Goal: Communication & Community: Ask a question

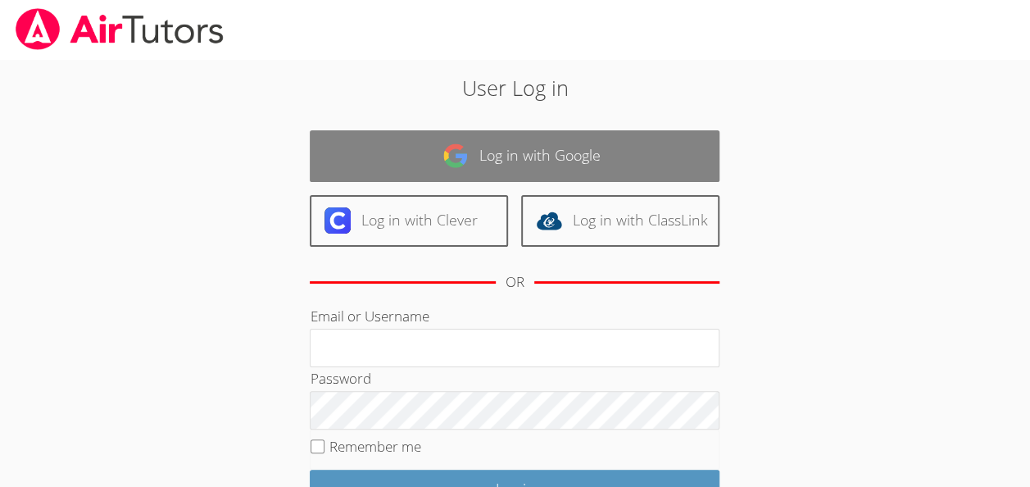
click at [384, 152] on link "Log in with Google" at bounding box center [515, 156] width 410 height 52
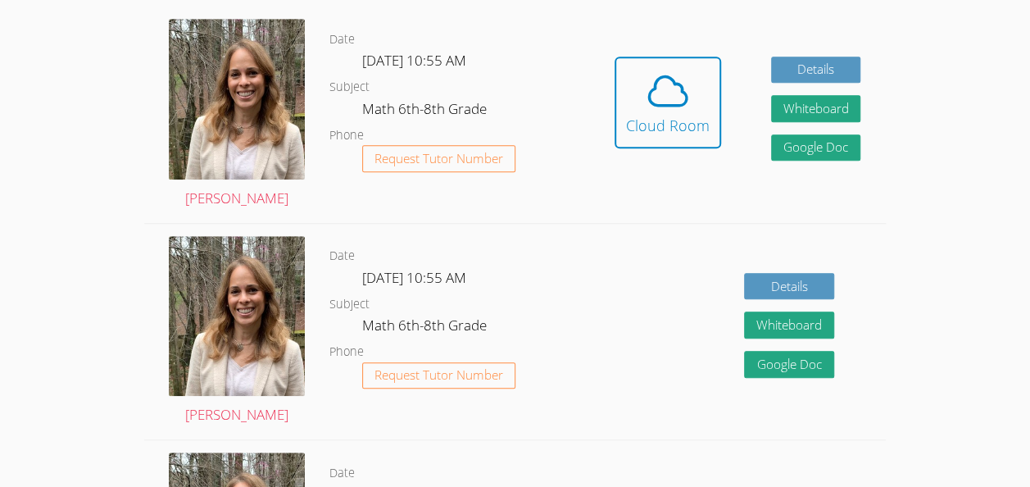
scroll to position [465, 0]
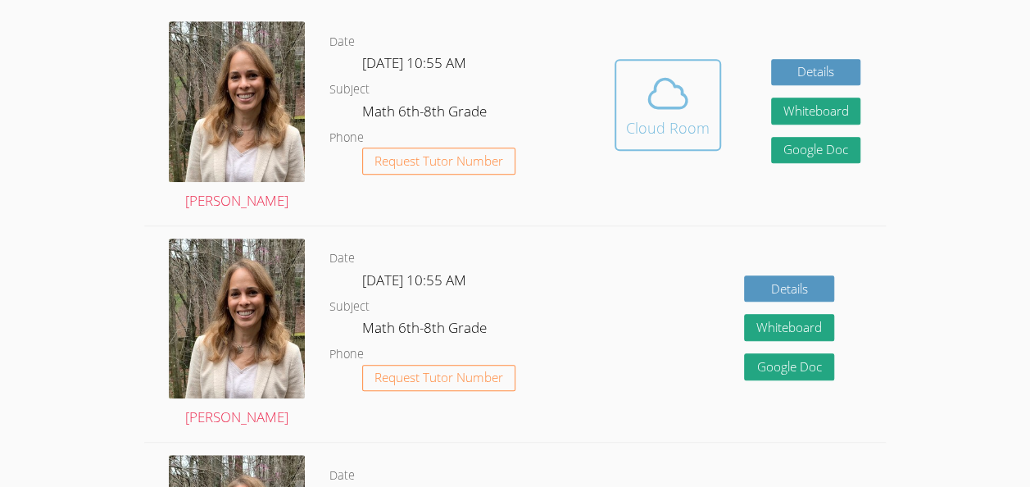
click at [684, 120] on div "Cloud Room" at bounding box center [668, 127] width 84 height 23
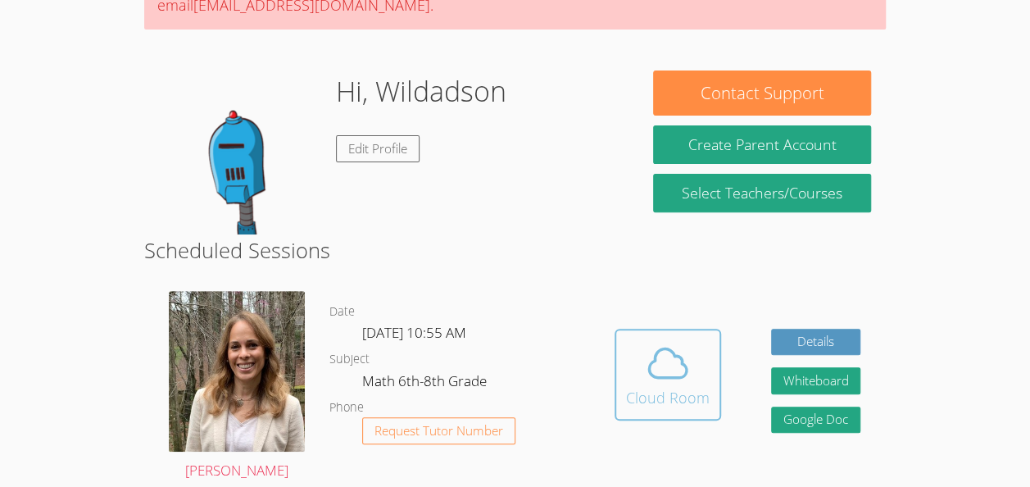
scroll to position [202, 0]
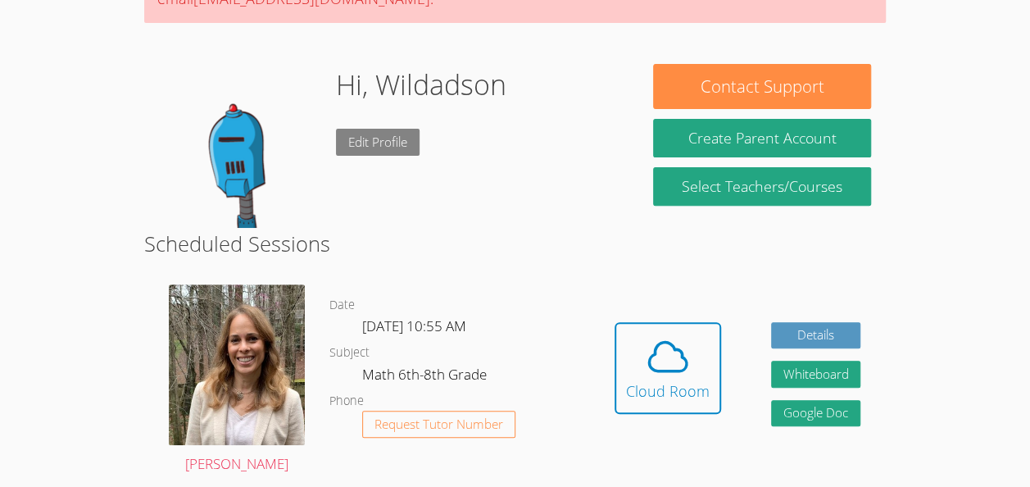
click at [380, 152] on link "Edit Profile" at bounding box center [378, 142] width 84 height 27
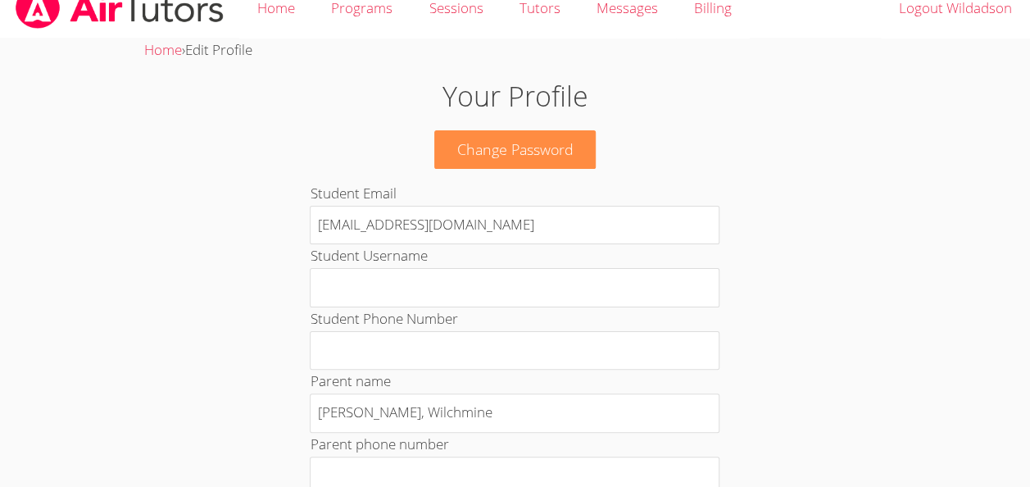
scroll to position [25, 0]
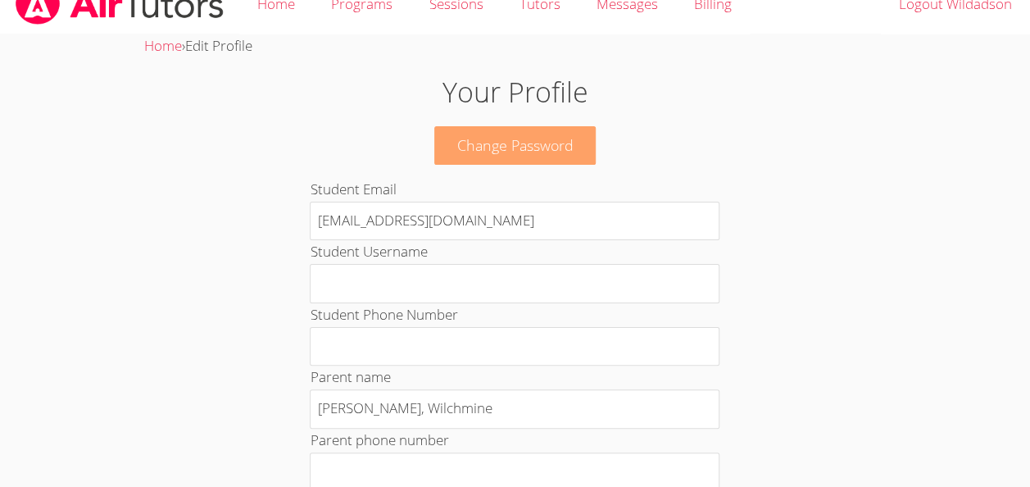
click at [543, 161] on link "Change Password" at bounding box center [515, 145] width 162 height 39
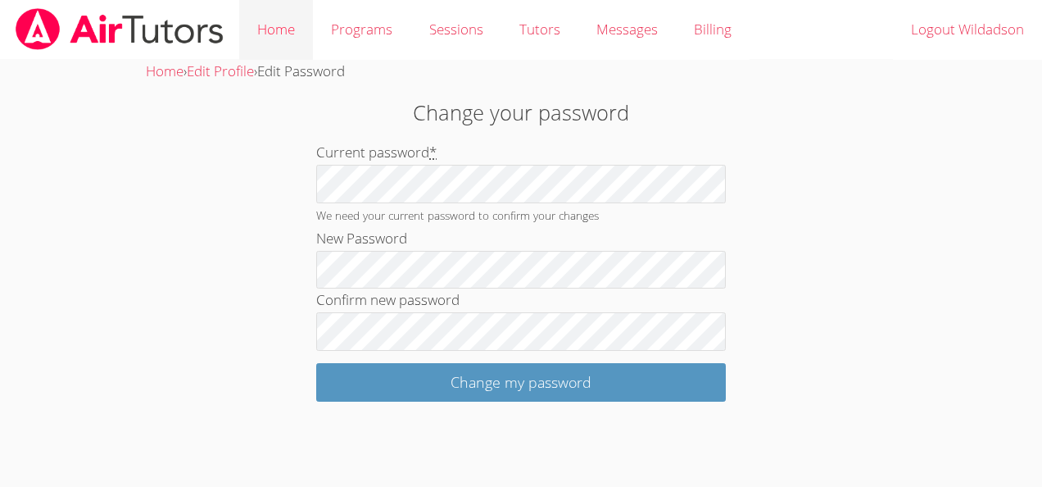
click at [288, 25] on link "Home" at bounding box center [276, 30] width 74 height 60
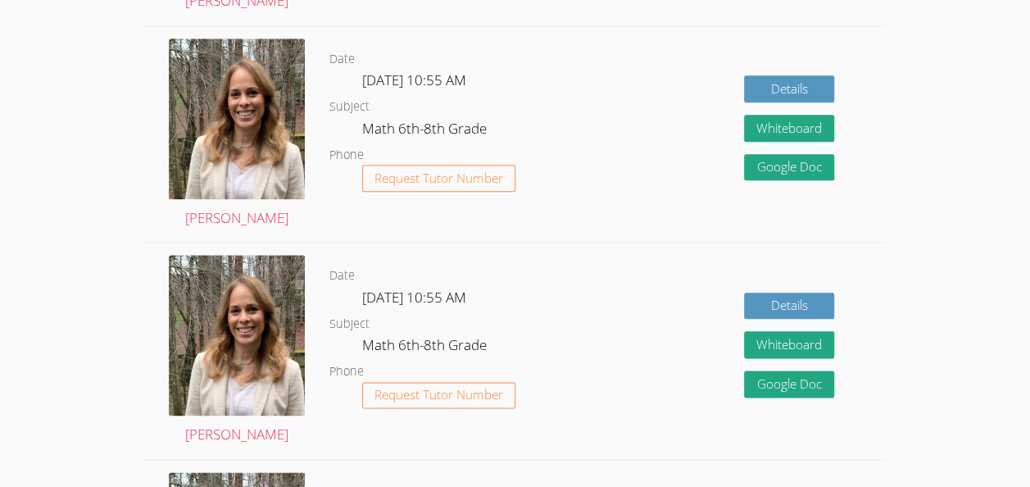
click at [631, 295] on div "Details Whiteboard Hidden Google Doc" at bounding box center [737, 351] width 297 height 216
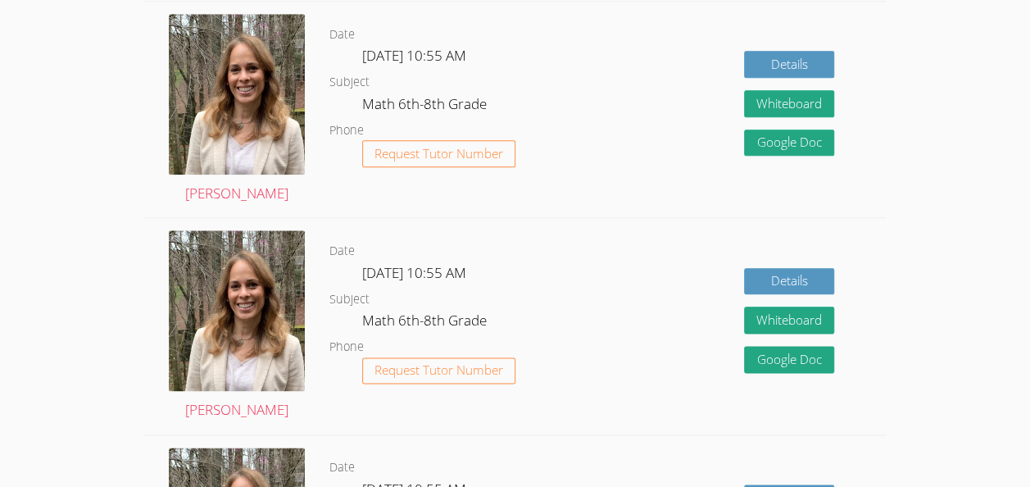
click at [629, 338] on div "Details Whiteboard Hidden Google Doc" at bounding box center [737, 326] width 297 height 216
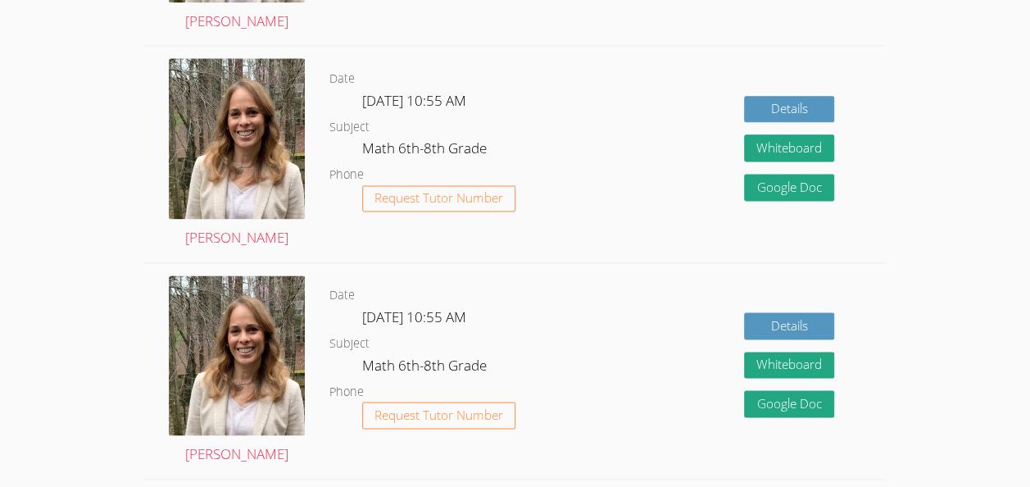
click at [658, 177] on div "Details Whiteboard Hidden Google Doc" at bounding box center [737, 154] width 297 height 216
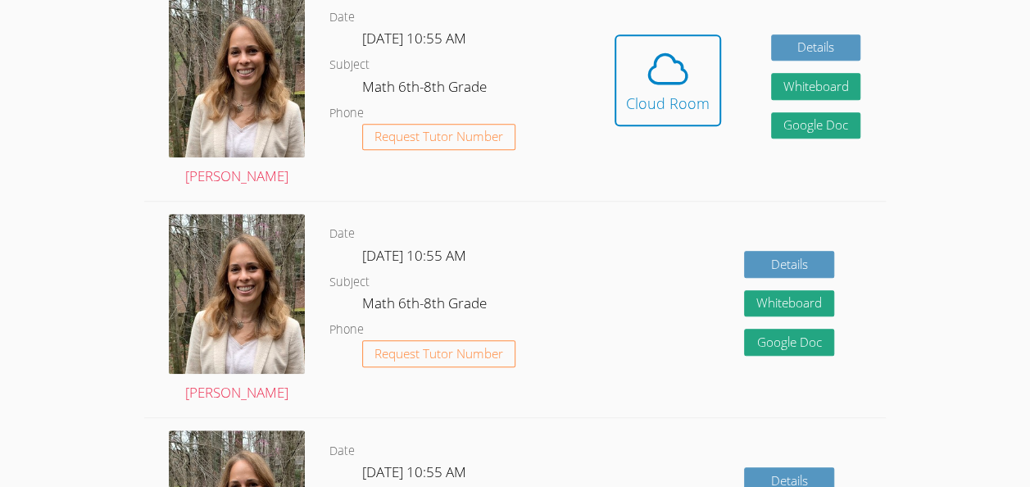
scroll to position [401, 0]
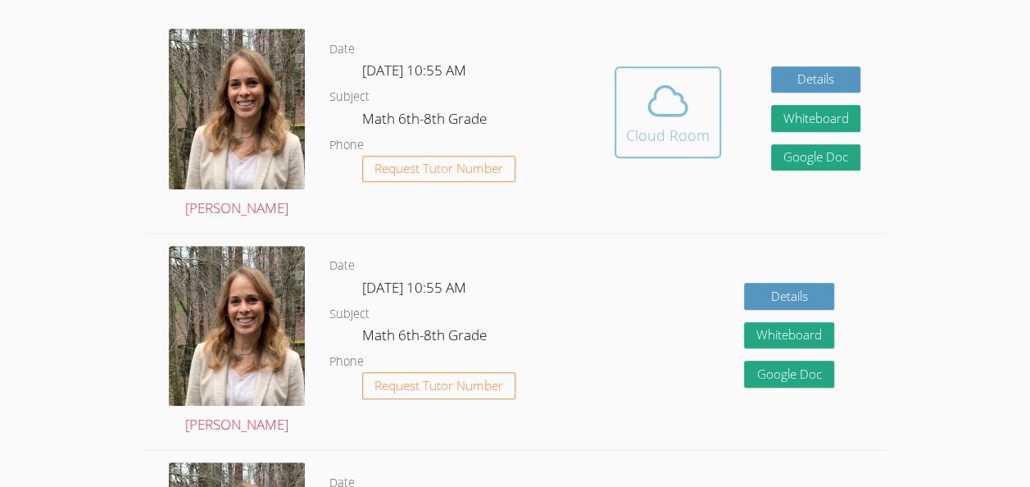
click at [679, 127] on div "Cloud Room" at bounding box center [668, 135] width 84 height 23
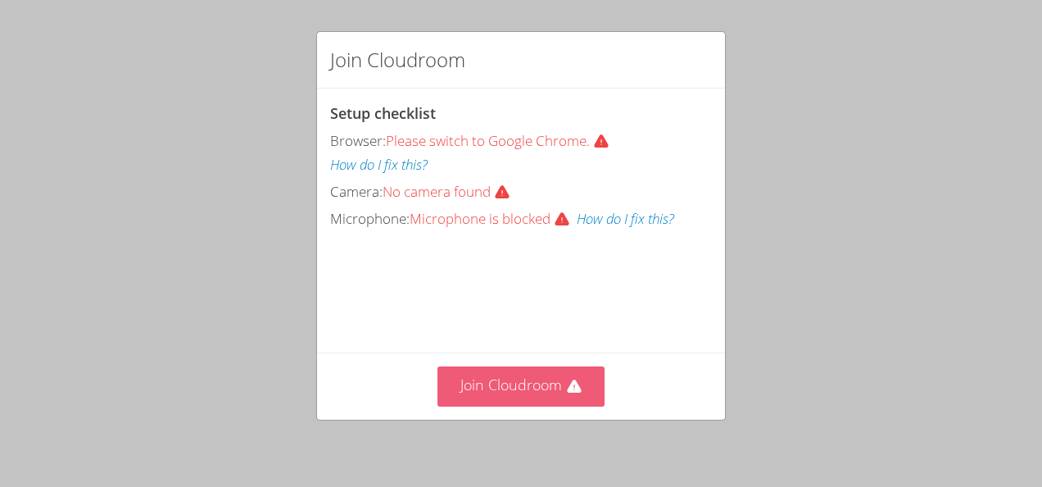
click at [553, 406] on button "Join Cloudroom" at bounding box center [522, 386] width 168 height 40
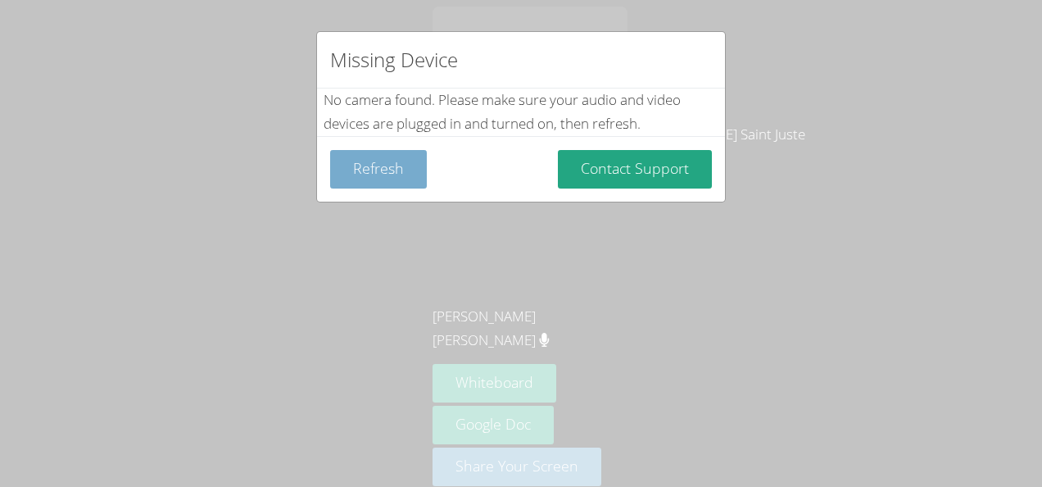
click at [366, 151] on button "Refresh" at bounding box center [378, 169] width 97 height 39
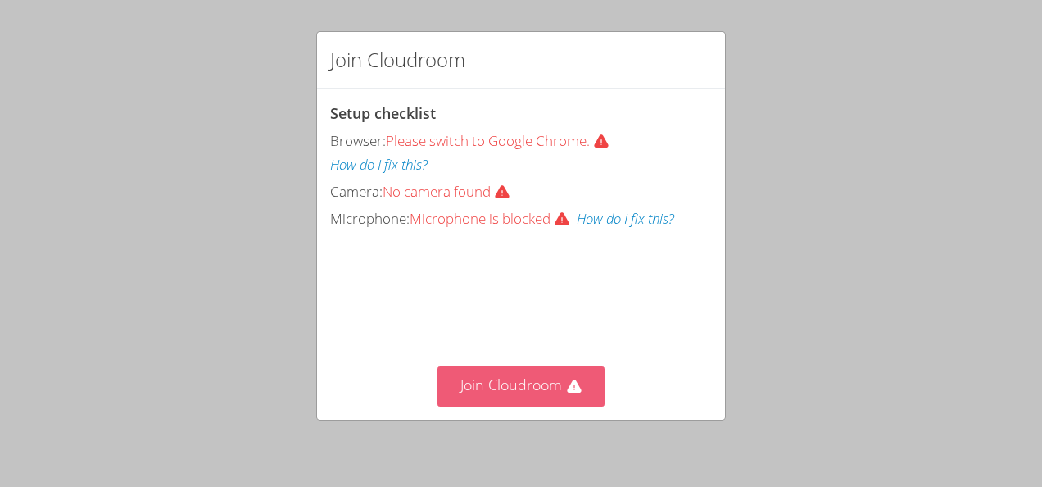
click at [495, 379] on button "Join Cloudroom" at bounding box center [522, 386] width 168 height 40
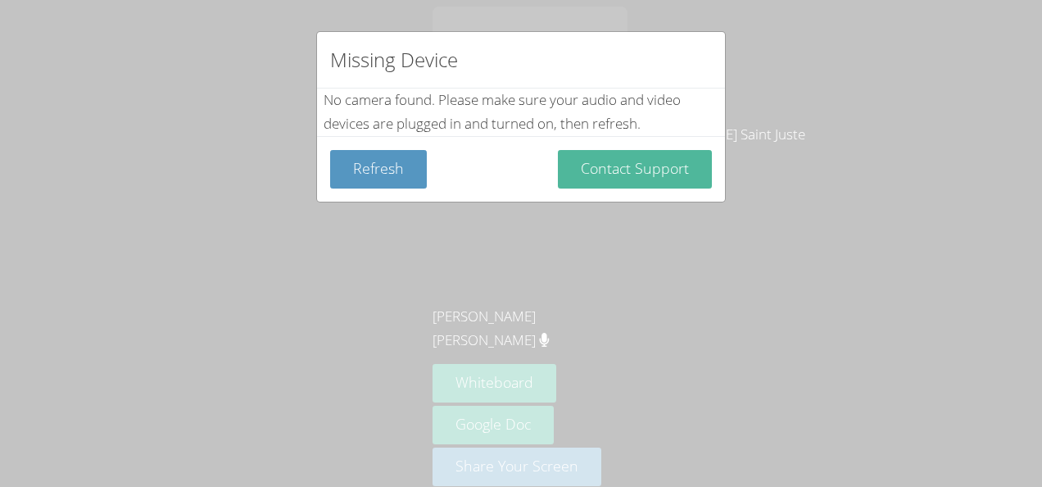
click at [646, 184] on button "Contact Support" at bounding box center [635, 169] width 154 height 39
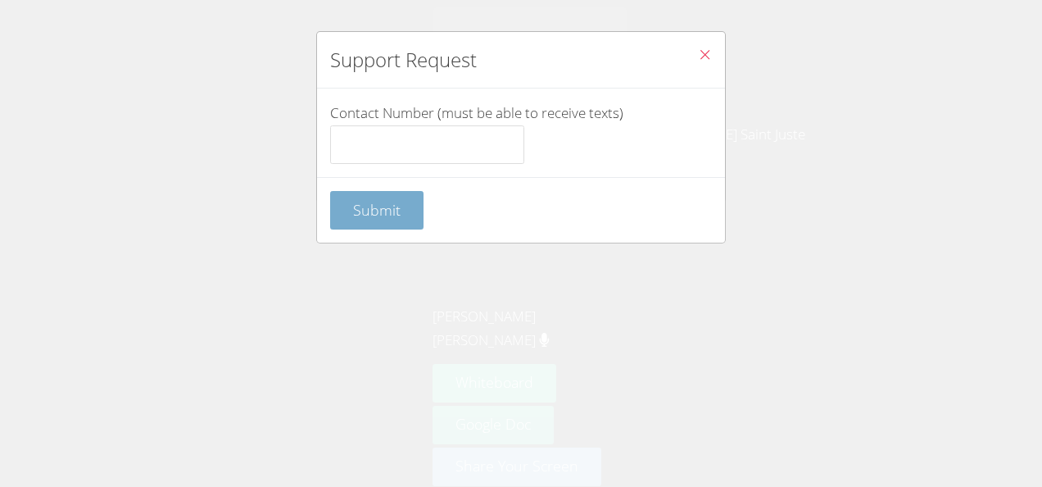
drag, startPoint x: 449, startPoint y: 213, endPoint x: 369, endPoint y: 219, distance: 80.5
click at [369, 219] on div "Submit" at bounding box center [521, 210] width 382 height 39
click at [369, 219] on button "Submit" at bounding box center [376, 210] width 93 height 39
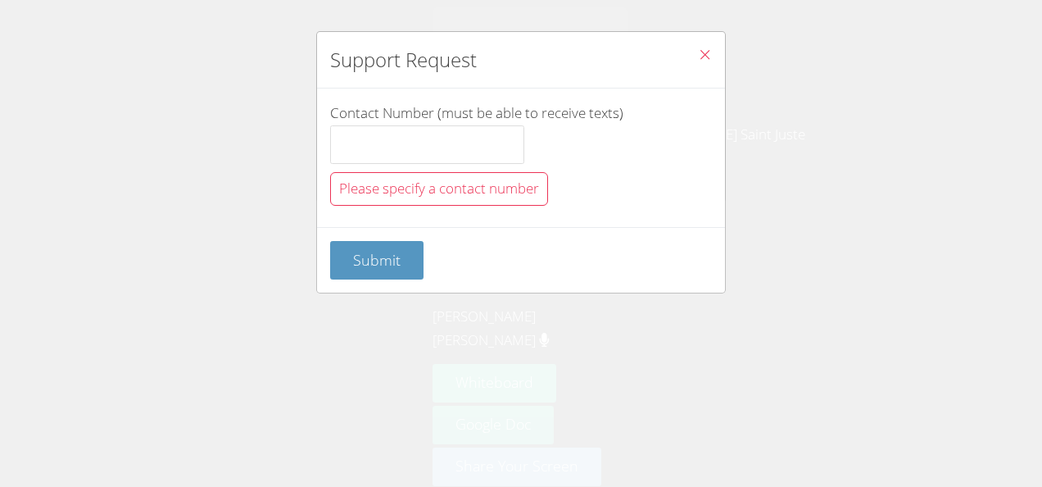
click at [698, 62] on span "Close" at bounding box center [705, 56] width 14 height 19
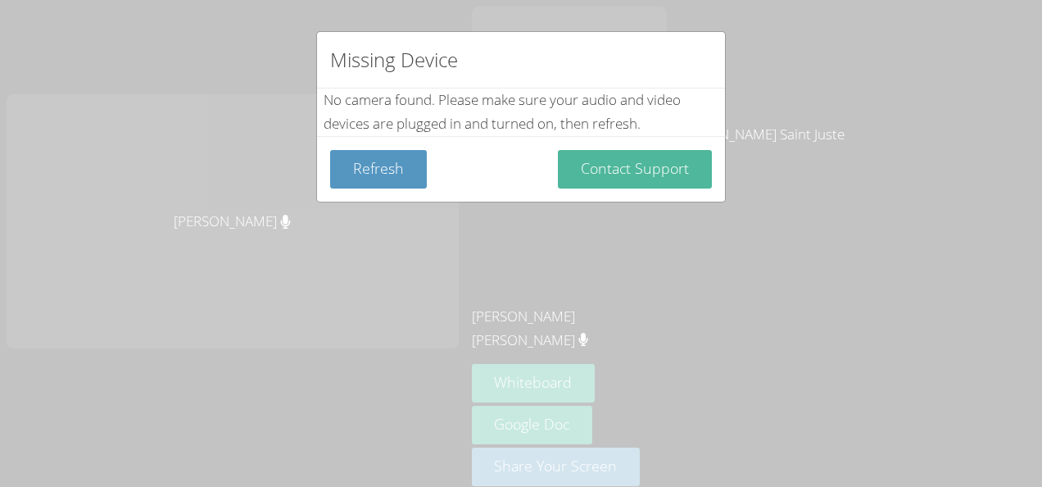
click at [597, 174] on button "Contact Support" at bounding box center [635, 169] width 154 height 39
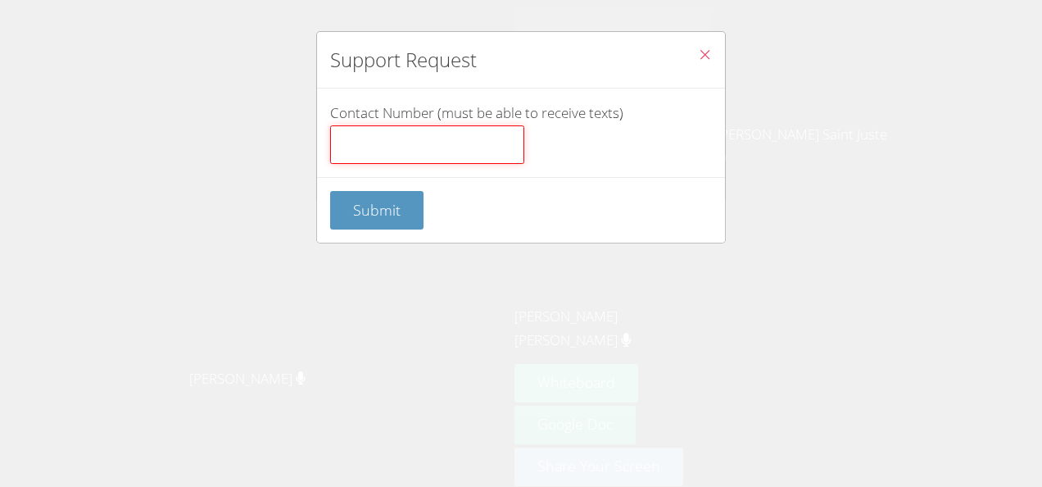
click at [473, 161] on input "Contact Number (must be able to receive texts)" at bounding box center [427, 144] width 194 height 39
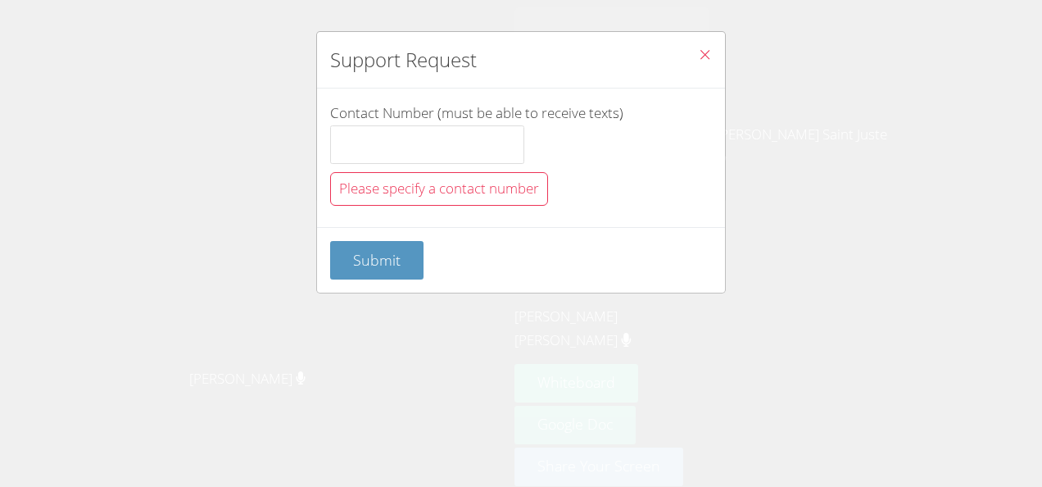
click at [698, 52] on icon "Close" at bounding box center [705, 55] width 14 height 14
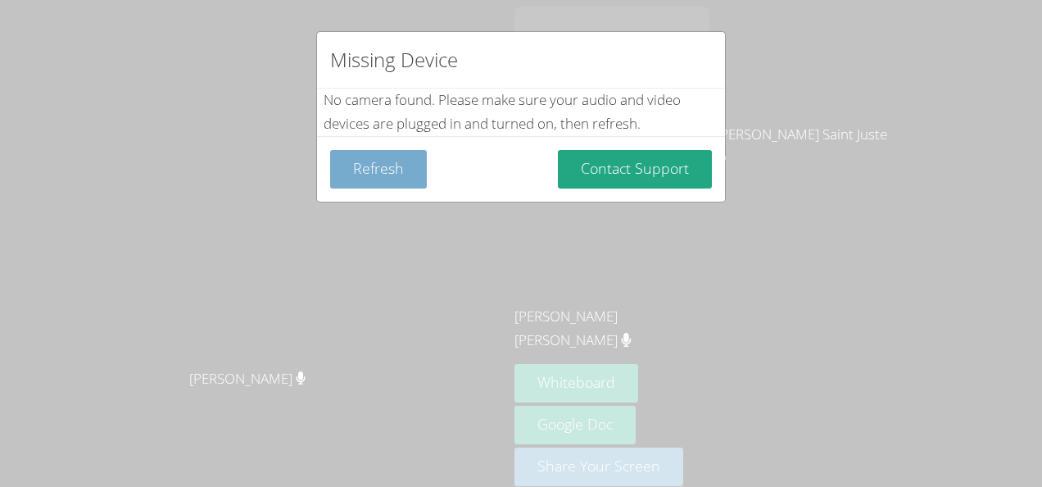
click at [380, 174] on button "Refresh" at bounding box center [378, 169] width 97 height 39
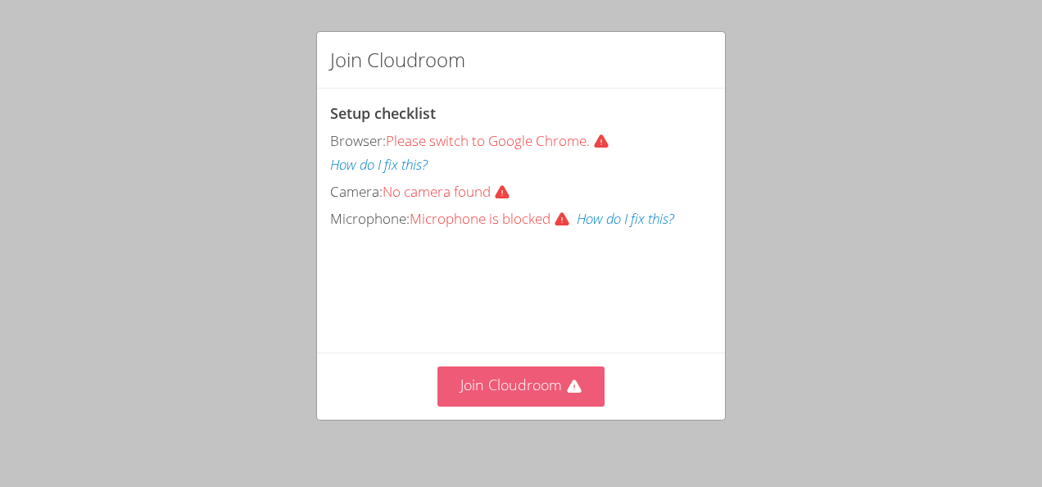
click at [510, 379] on button "Join Cloudroom" at bounding box center [522, 386] width 168 height 40
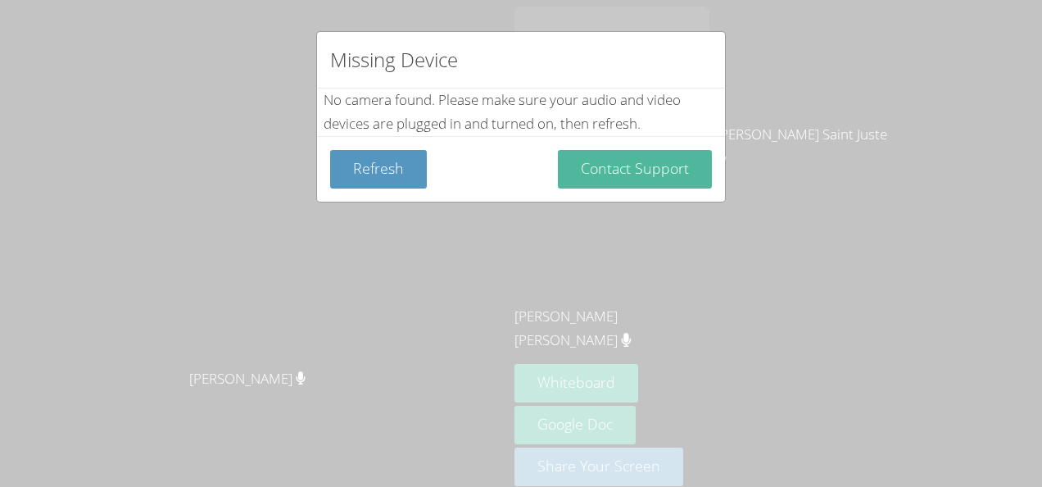
click at [633, 157] on button "Contact Support" at bounding box center [635, 169] width 154 height 39
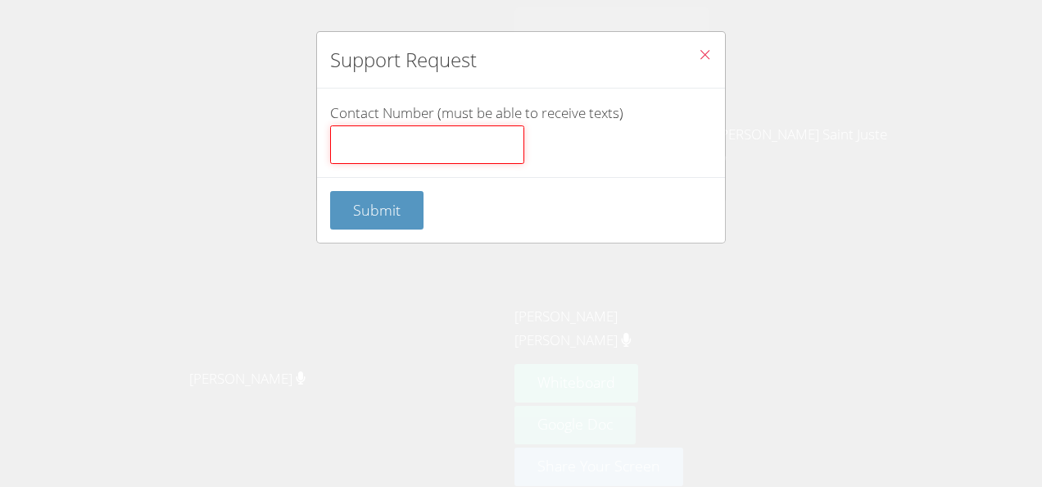
click at [485, 152] on input "Contact Number (must be able to receive texts)" at bounding box center [427, 144] width 194 height 39
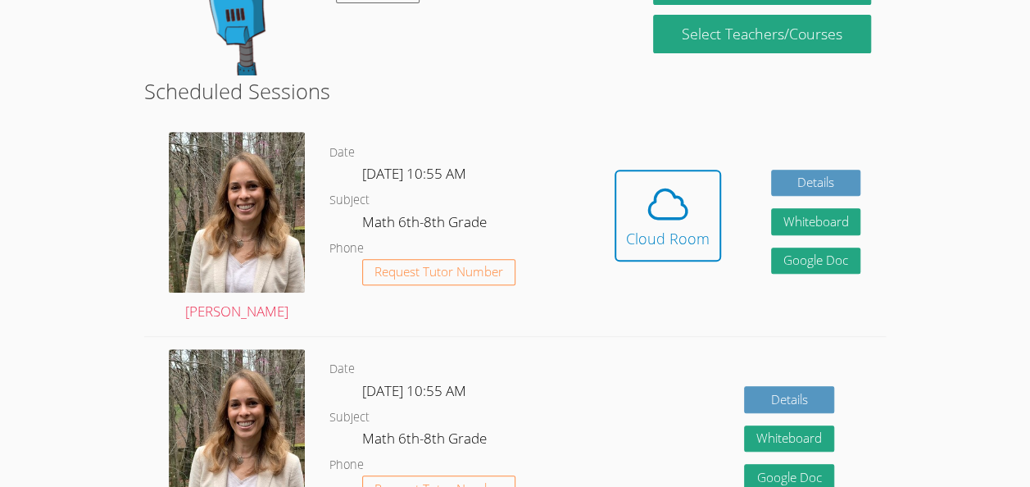
scroll to position [301, 0]
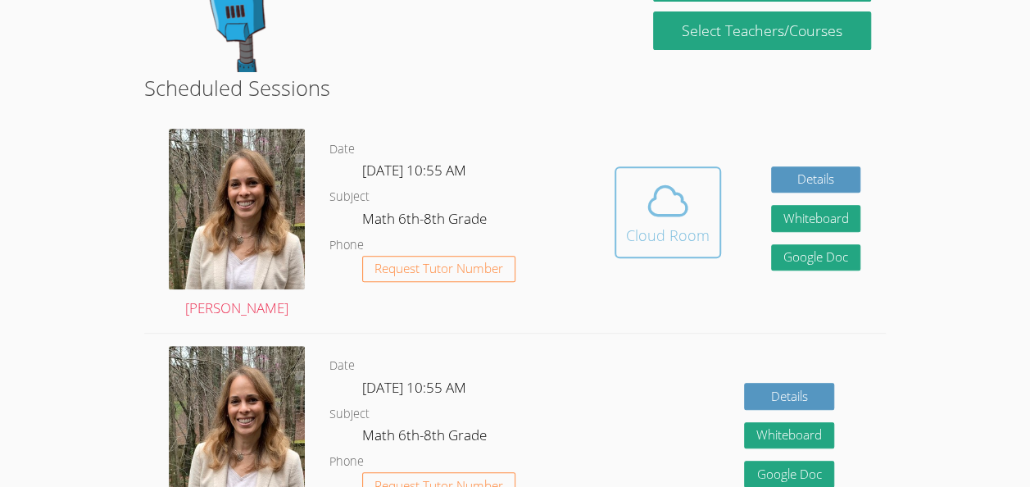
click at [647, 213] on icon at bounding box center [668, 201] width 46 height 46
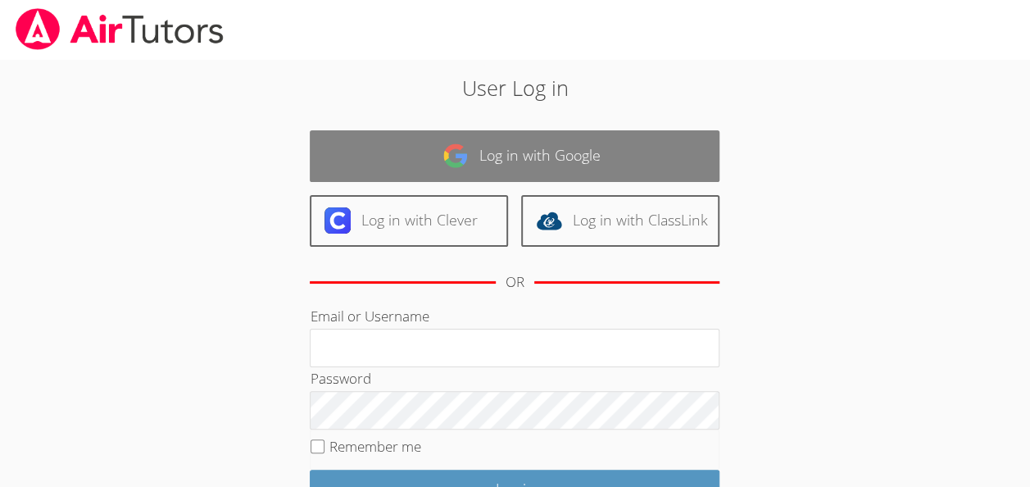
click at [567, 151] on link "Log in with Google" at bounding box center [515, 156] width 410 height 52
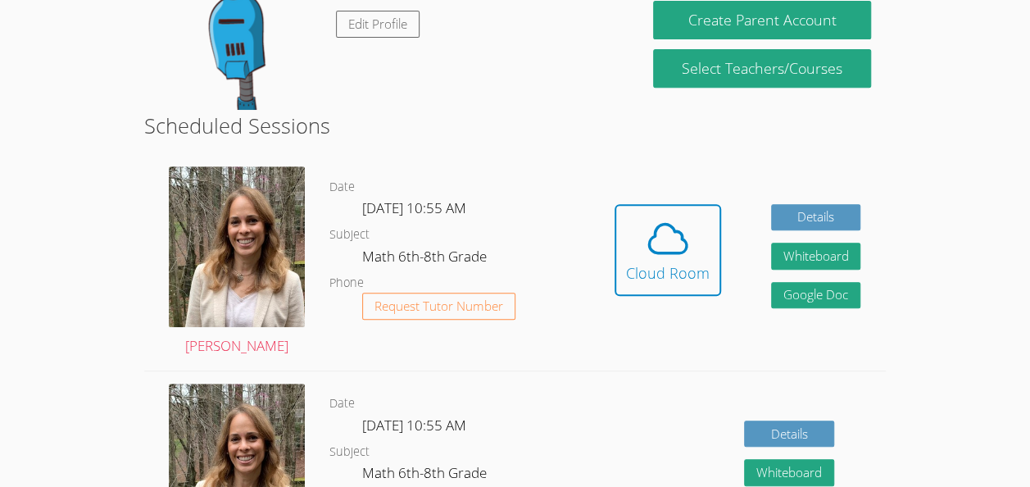
scroll to position [356, 0]
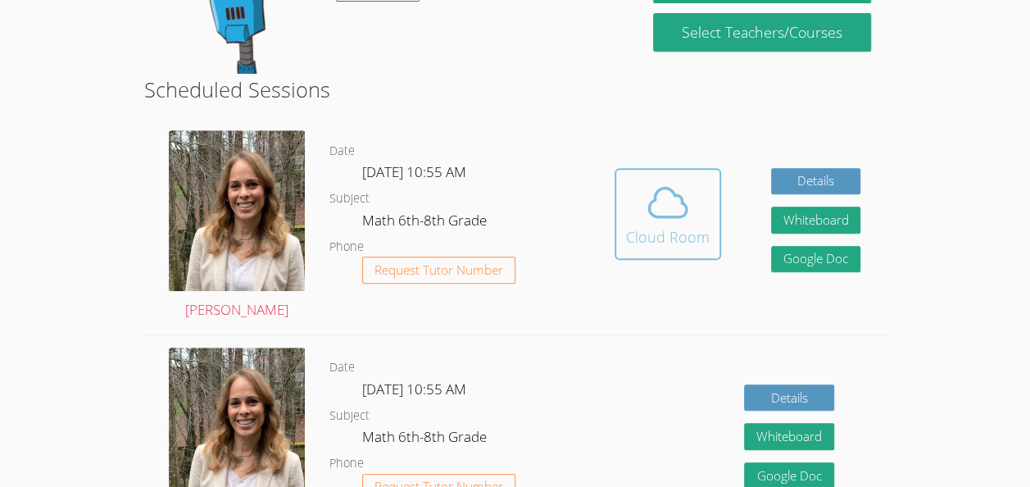
click at [672, 203] on icon at bounding box center [668, 202] width 46 height 46
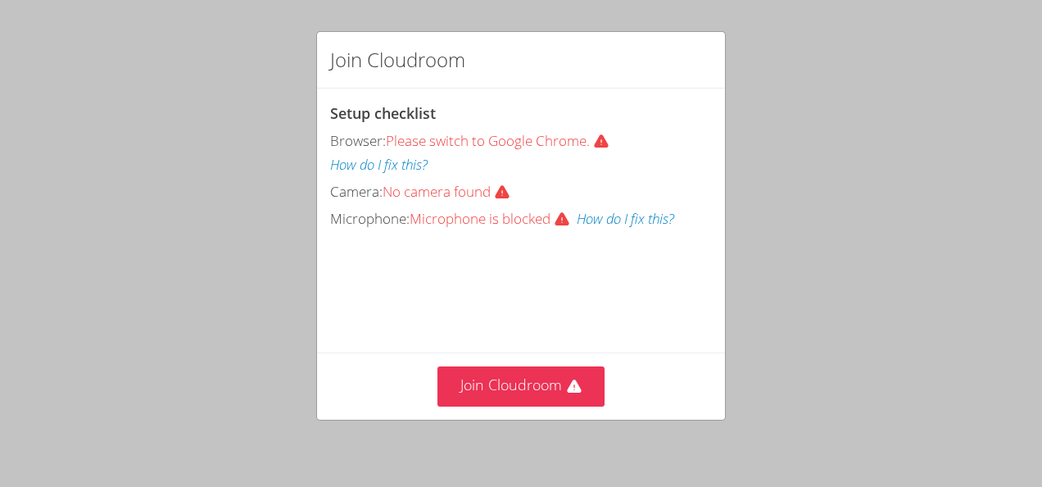
drag, startPoint x: 852, startPoint y: 10, endPoint x: 476, endPoint y: 222, distance: 431.9
click at [476, 222] on span "Microphone is blocked" at bounding box center [493, 218] width 167 height 19
click at [643, 224] on button "How do I fix this?" at bounding box center [626, 219] width 98 height 24
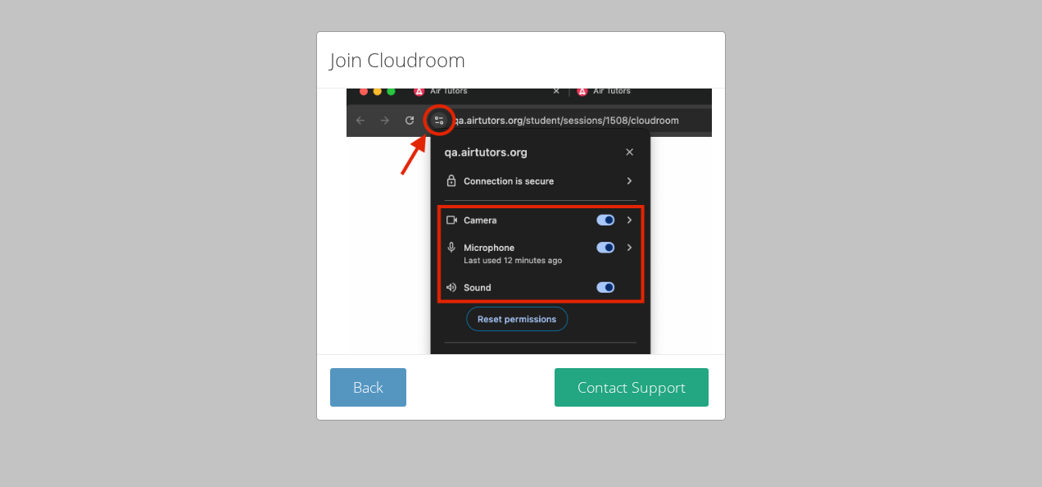
scroll to position [248, 0]
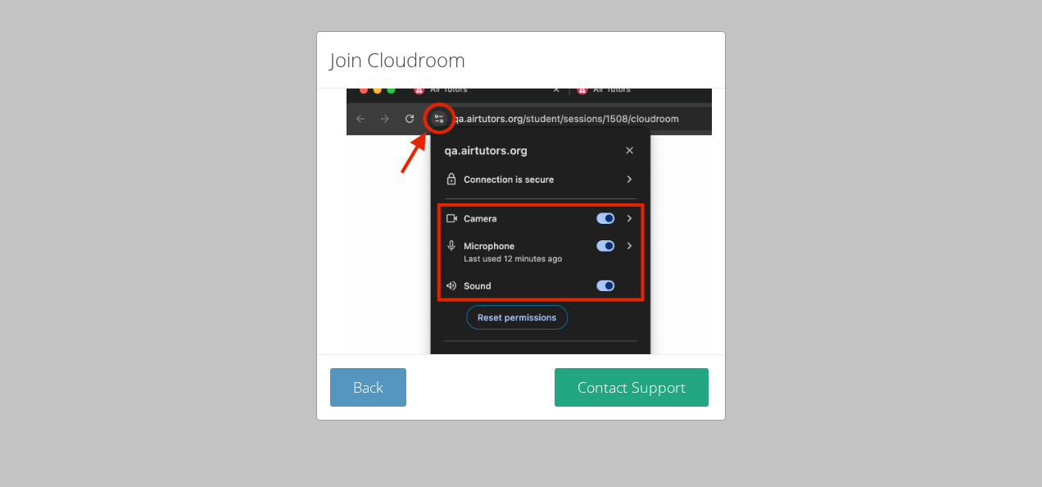
click at [162, 199] on div "Join Cloudroom At the top of your browser, click the Settings Icon (circled in …" at bounding box center [521, 243] width 1042 height 487
click at [824, 219] on div "Join Cloudroom At the top of your browser, click the Settings Icon (circled in …" at bounding box center [521, 243] width 1042 height 487
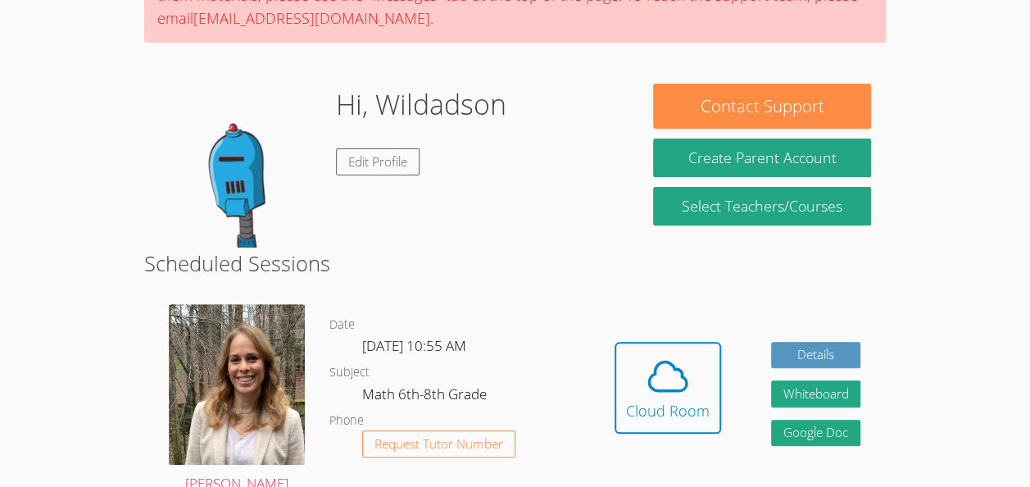
scroll to position [182, 0]
click at [670, 421] on button "Cloud Room" at bounding box center [668, 388] width 107 height 92
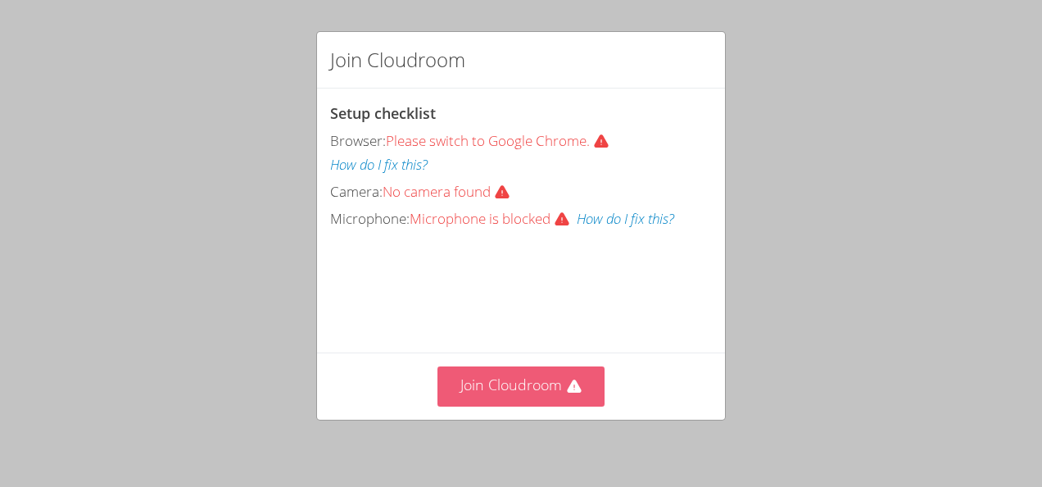
click at [543, 374] on button "Join Cloudroom" at bounding box center [522, 386] width 168 height 40
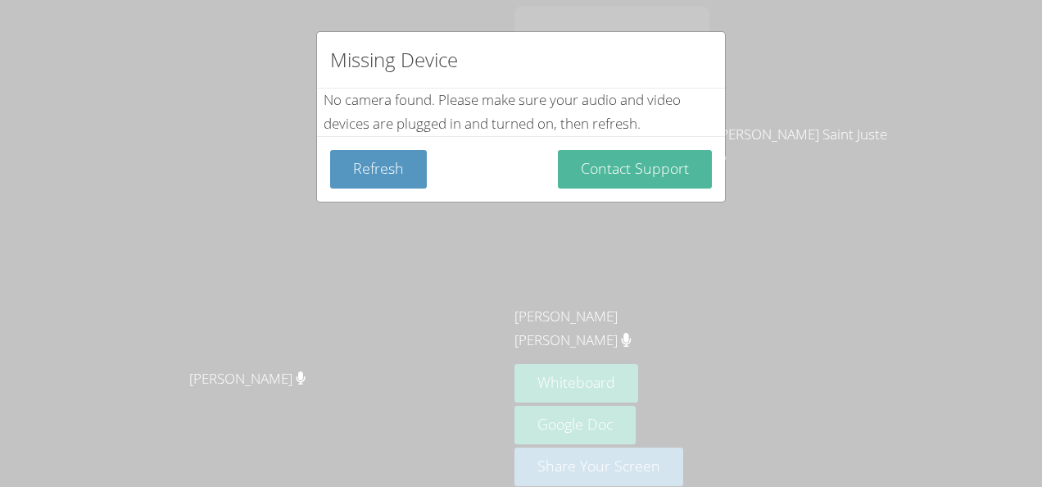
click at [609, 163] on button "Contact Support" at bounding box center [635, 169] width 154 height 39
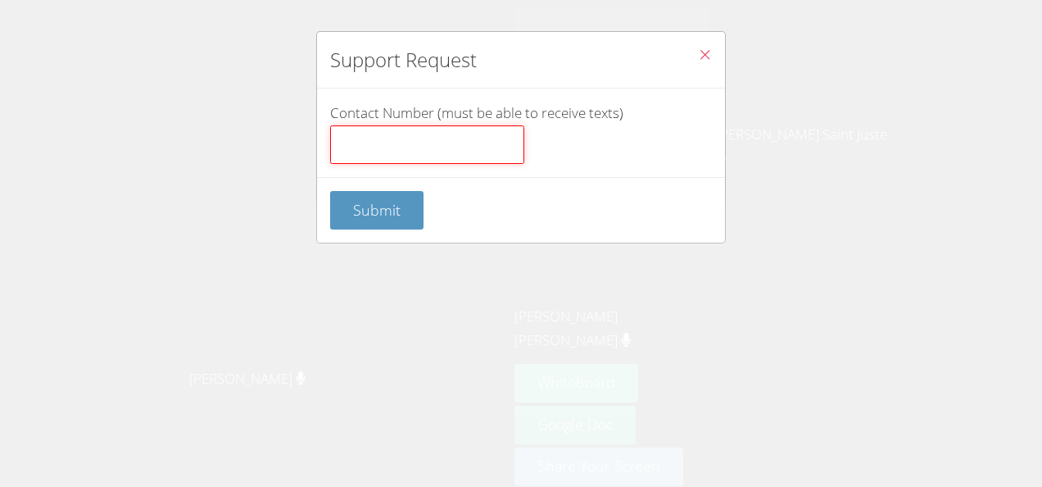
click at [470, 147] on input "Contact Number (must be able to receive texts)" at bounding box center [427, 144] width 194 height 39
type input "35618000"
click button "Submit" at bounding box center [376, 210] width 93 height 39
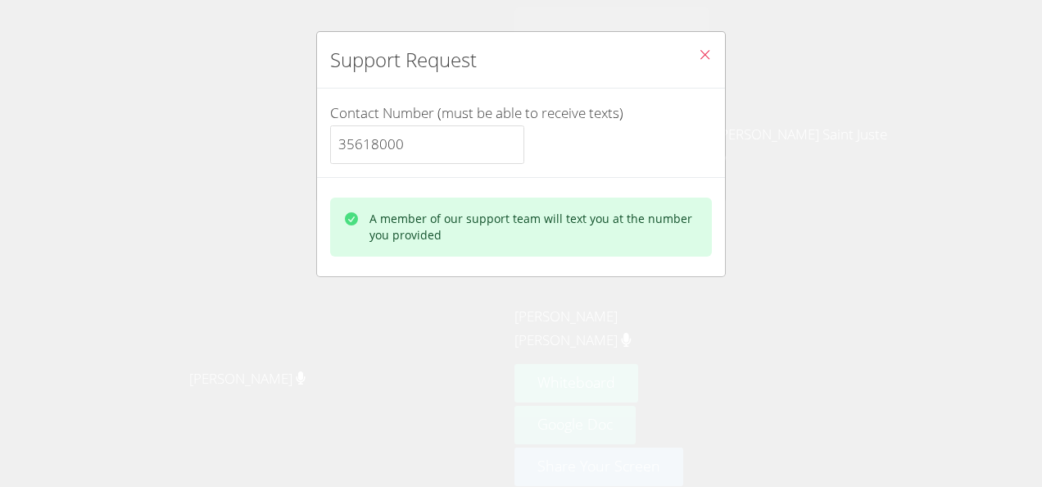
click at [551, 225] on div "A member of our support team will text you at the number you provided" at bounding box center [534, 227] width 329 height 33
click at [587, 211] on div "A member of our support team will text you at the number you provided" at bounding box center [534, 227] width 329 height 33
click at [685, 70] on button "Close" at bounding box center [705, 57] width 40 height 50
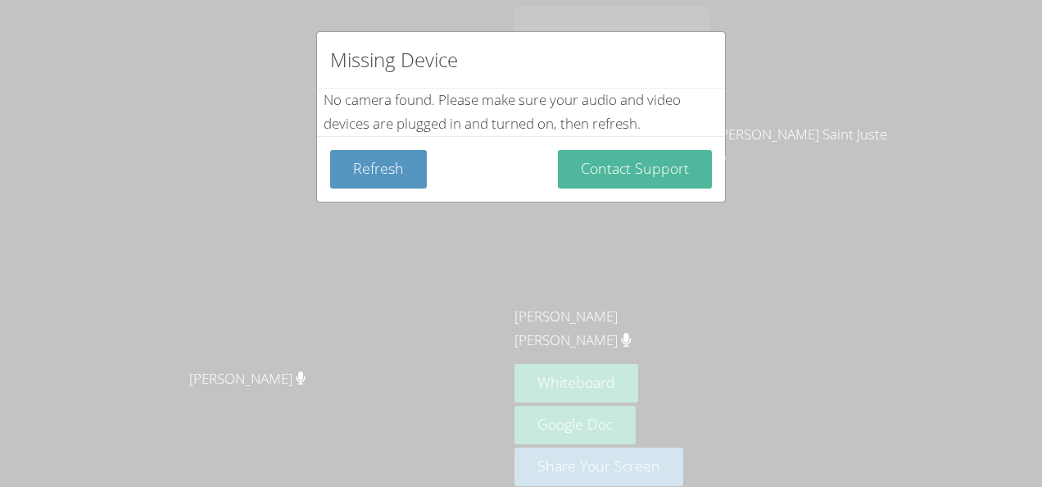
click at [650, 170] on button "Contact Support" at bounding box center [635, 169] width 154 height 39
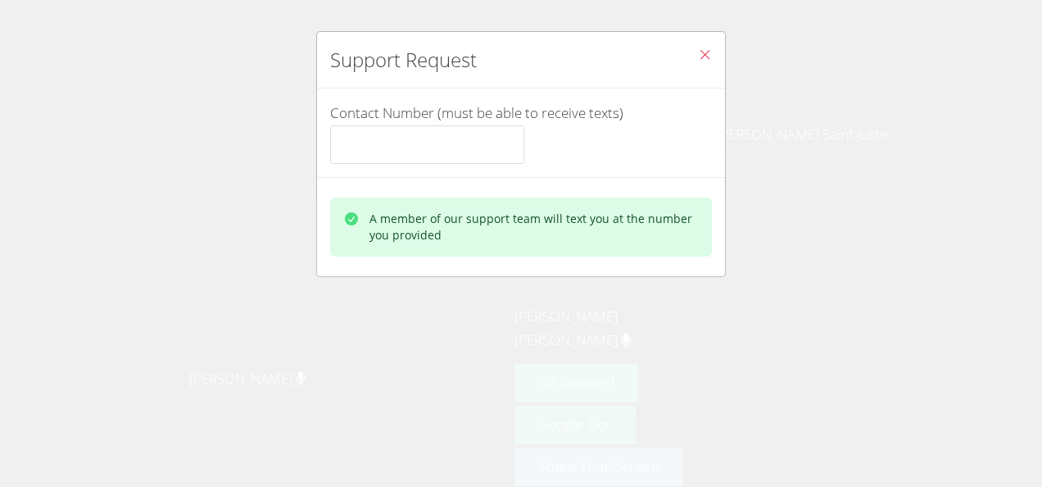
click at [652, 231] on div "A member of our support team will text you at the number you provided" at bounding box center [534, 227] width 329 height 33
click at [656, 205] on div "A member of our support team will text you at the number you provided" at bounding box center [521, 227] width 382 height 59
click at [464, 139] on input "Contact Number (must be able to receive texts)" at bounding box center [427, 144] width 194 height 39
type input "35618000"
click at [570, 225] on div "A member of our support team will text you at the number you provided" at bounding box center [534, 227] width 329 height 33
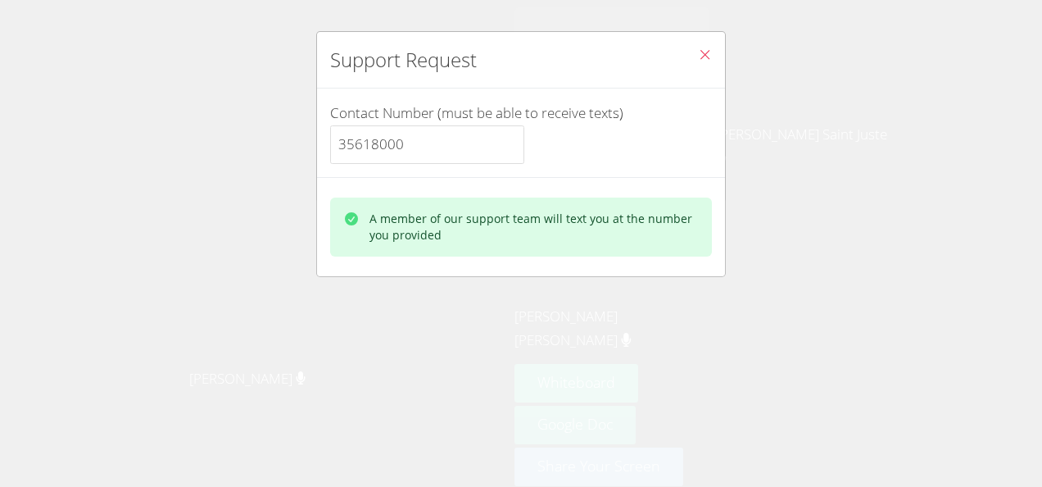
click at [718, 279] on div "Support Request Contact Number (must be able to receive texts) 35618000 A membe…" at bounding box center [521, 243] width 1042 height 487
click at [726, 269] on div "Support Request Contact Number (must be able to receive texts) 35618000 A membe…" at bounding box center [521, 243] width 1042 height 487
click at [731, 98] on div "Support Request Contact Number (must be able to receive texts) 35618000 A membe…" at bounding box center [521, 243] width 1042 height 487
click at [731, 43] on div "Support Request Contact Number (must be able to receive texts) 35618000 A membe…" at bounding box center [521, 243] width 1042 height 487
click at [603, 257] on div "A member of our support team will text you at the number you provided" at bounding box center [521, 226] width 408 height 99
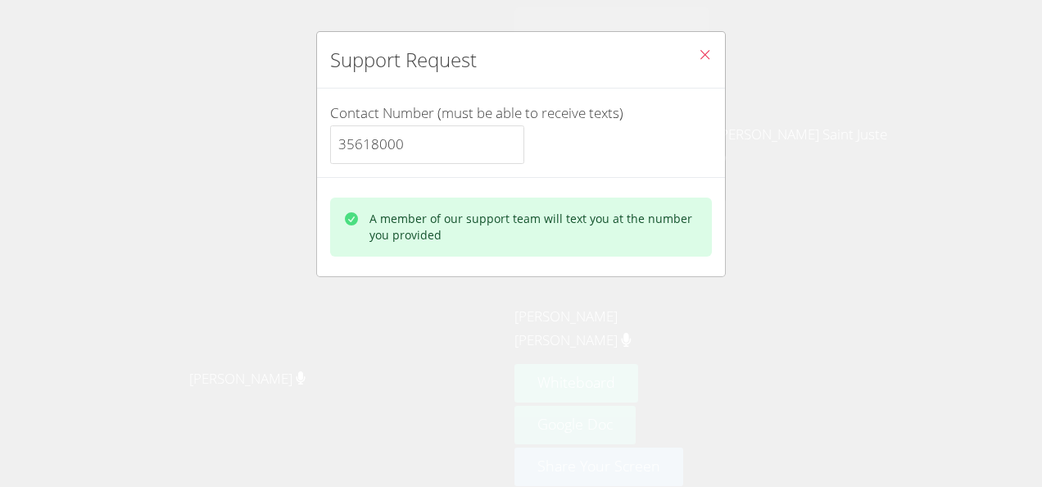
click at [620, 264] on div "A member of our support team will text you at the number you provided" at bounding box center [521, 226] width 408 height 99
click at [664, 298] on div "Support Request Contact Number (must be able to receive texts) 35618000 A membe…" at bounding box center [521, 243] width 1042 height 487
click at [638, 261] on div "A member of our support team will text you at the number you provided" at bounding box center [521, 226] width 408 height 99
click at [634, 259] on div "A member of our support team will text you at the number you provided" at bounding box center [521, 226] width 408 height 99
click at [628, 274] on div "A member of our support team will text you at the number you provided" at bounding box center [521, 226] width 408 height 99
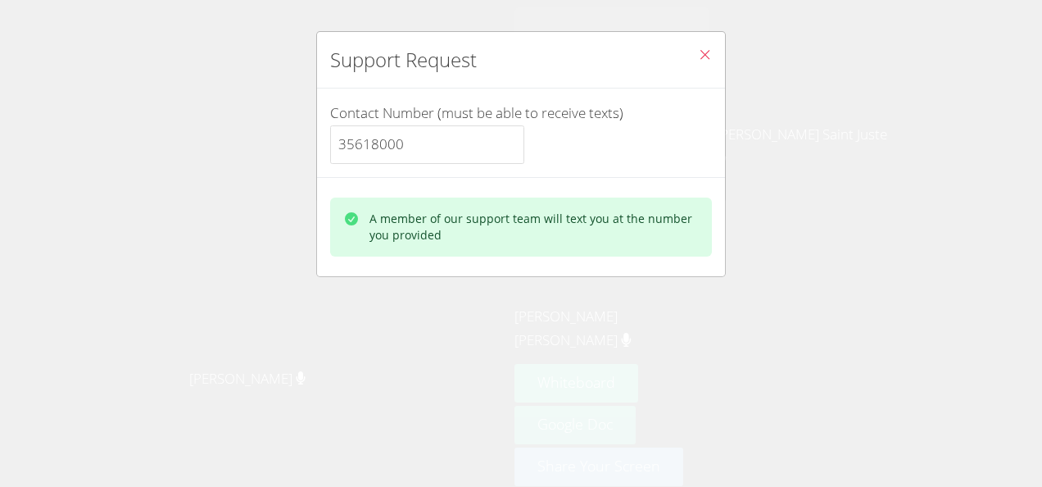
click at [646, 271] on div "A member of our support team will text you at the number you provided" at bounding box center [521, 226] width 408 height 99
click at [632, 257] on div "A member of our support team will text you at the number you provided" at bounding box center [521, 226] width 408 height 99
click at [656, 216] on div "A member of our support team will text you at the number you provided" at bounding box center [534, 227] width 329 height 33
click at [664, 237] on div "A member of our support team will text you at the number you provided" at bounding box center [534, 227] width 329 height 33
click at [653, 248] on div "A member of our support team will text you at the number you provided" at bounding box center [521, 227] width 382 height 59
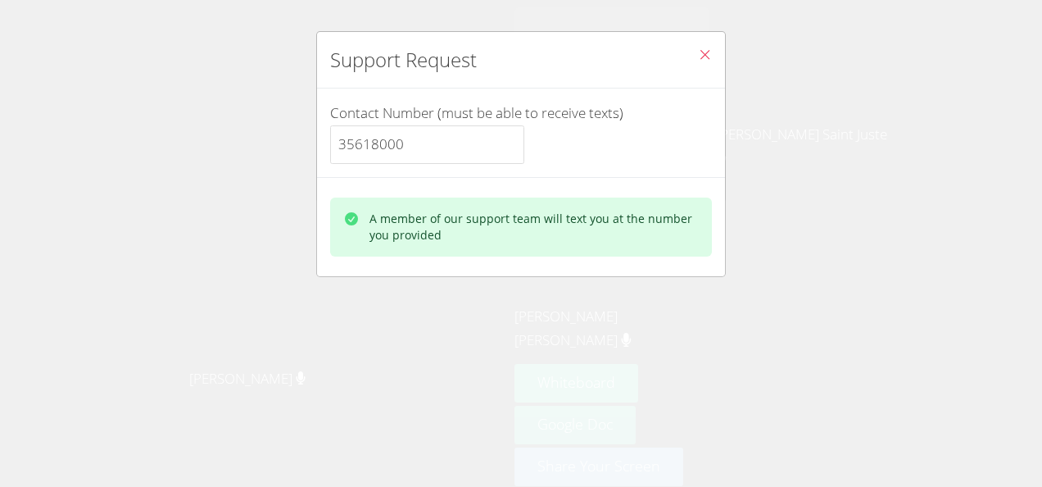
click at [642, 239] on div "A member of our support team will text you at the number you provided" at bounding box center [534, 227] width 329 height 33
click at [632, 258] on div "A member of our support team will text you at the number you provided" at bounding box center [521, 226] width 408 height 99
click at [623, 261] on div "A member of our support team will text you at the number you provided" at bounding box center [521, 226] width 408 height 99
click at [618, 285] on div "Support Request Contact Number (must be able to receive texts) 35618000 A membe…" at bounding box center [521, 243] width 1042 height 487
click at [603, 284] on div "Support Request Contact Number (must be able to receive texts) 35618000 A membe…" at bounding box center [521, 243] width 1042 height 487
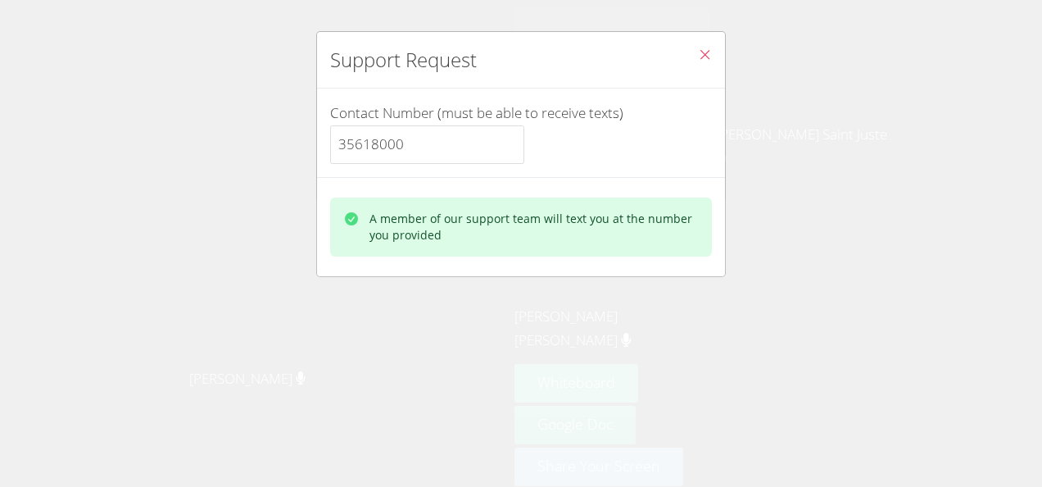
click at [600, 265] on div "A member of our support team will text you at the number you provided" at bounding box center [521, 226] width 408 height 99
click at [602, 261] on div "A member of our support team will text you at the number you provided" at bounding box center [521, 226] width 408 height 99
click at [564, 288] on div "Support Request Contact Number (must be able to receive texts) 35618000 A membe…" at bounding box center [521, 243] width 1042 height 487
click at [551, 278] on div "Support Request Contact Number (must be able to receive texts) 35618000 A membe…" at bounding box center [521, 243] width 1042 height 487
click at [557, 270] on div "A member of our support team will text you at the number you provided" at bounding box center [521, 226] width 408 height 99
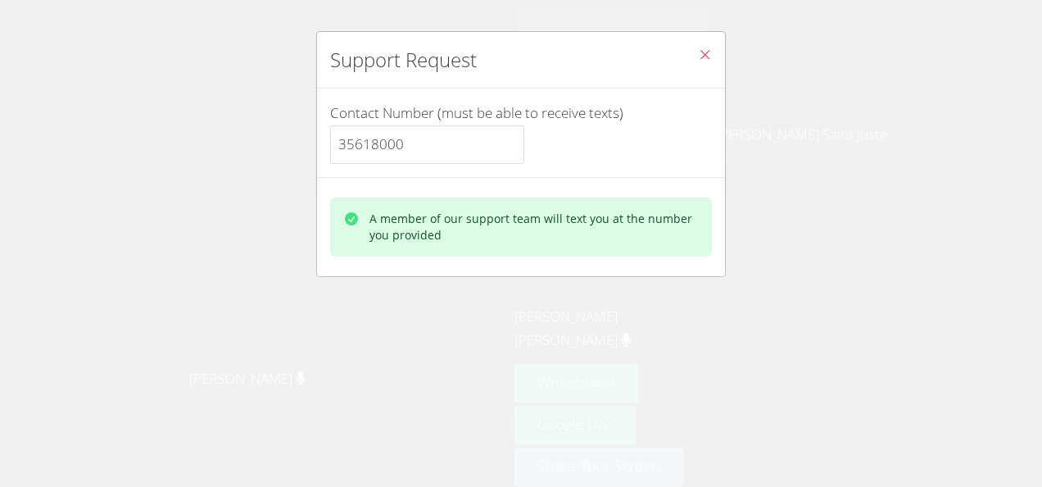
click at [540, 289] on div "Support Request Contact Number (must be able to receive texts) 35618000 A membe…" at bounding box center [521, 243] width 1042 height 487
click at [596, 274] on div "A member of our support team will text you at the number you provided" at bounding box center [521, 226] width 408 height 99
click at [595, 275] on div "Support Request Contact Number (must be able to receive texts) 35618000 A membe…" at bounding box center [521, 243] width 1042 height 487
click at [605, 248] on div "A member of our support team will text you at the number you provided" at bounding box center [521, 227] width 382 height 59
click at [613, 236] on div "A member of our support team will text you at the number you provided" at bounding box center [534, 227] width 329 height 33
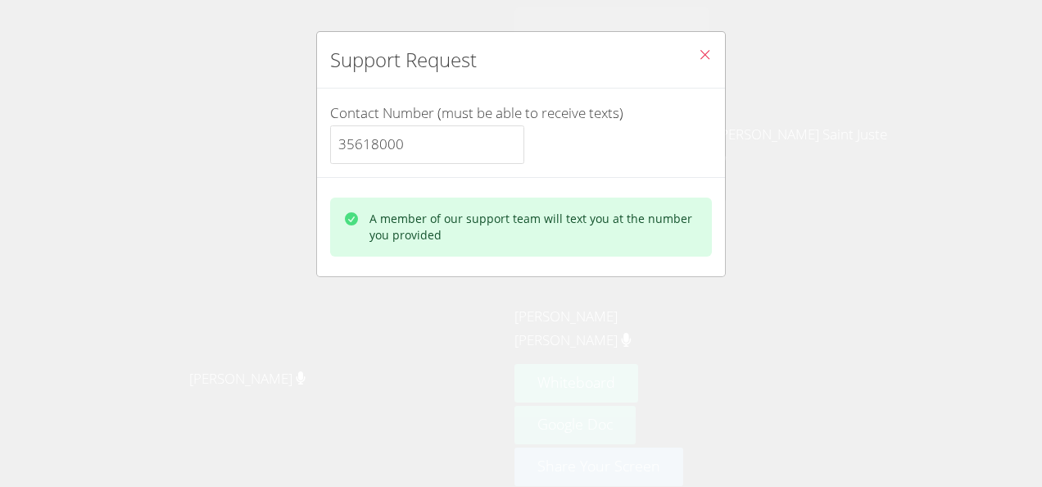
click at [650, 225] on div "A member of our support team will text you at the number you provided" at bounding box center [534, 227] width 329 height 33
click at [653, 226] on div "A member of our support team will text you at the number you provided" at bounding box center [534, 227] width 329 height 33
click at [649, 238] on div "A member of our support team will text you at the number you provided" at bounding box center [534, 227] width 329 height 33
click at [631, 252] on div "A member of our support team will text you at the number you provided" at bounding box center [521, 227] width 382 height 59
click at [615, 244] on div "A member of our support team will text you at the number you provided" at bounding box center [521, 227] width 382 height 59
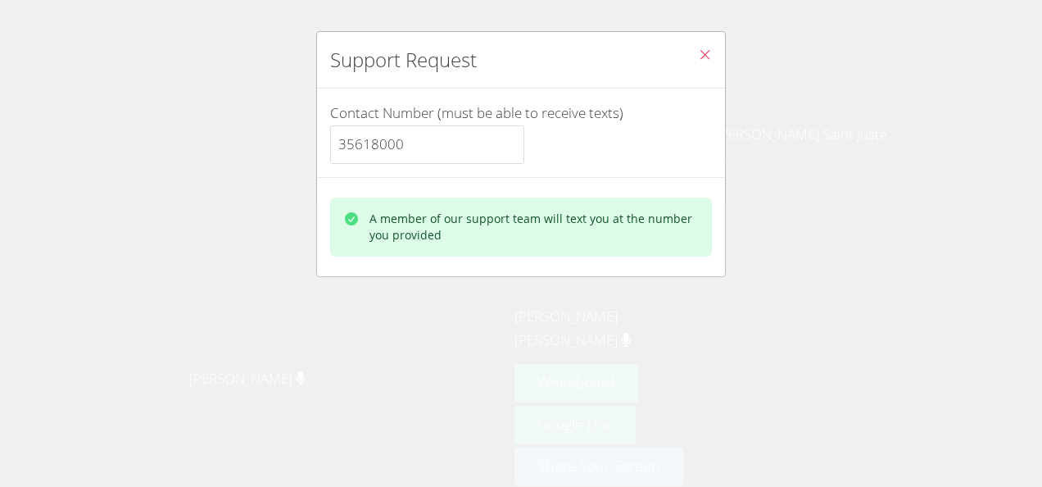
click at [615, 225] on div "A member of our support team will text you at the number you provided" at bounding box center [534, 227] width 329 height 33
click at [599, 202] on div "A member of our support team will text you at the number you provided" at bounding box center [521, 227] width 382 height 59
click at [618, 227] on div "A member of our support team will text you at the number you provided" at bounding box center [534, 227] width 329 height 33
click at [607, 234] on div "A member of our support team will text you at the number you provided" at bounding box center [534, 227] width 329 height 33
click at [616, 215] on div "A member of our support team will text you at the number you provided" at bounding box center [534, 227] width 329 height 33
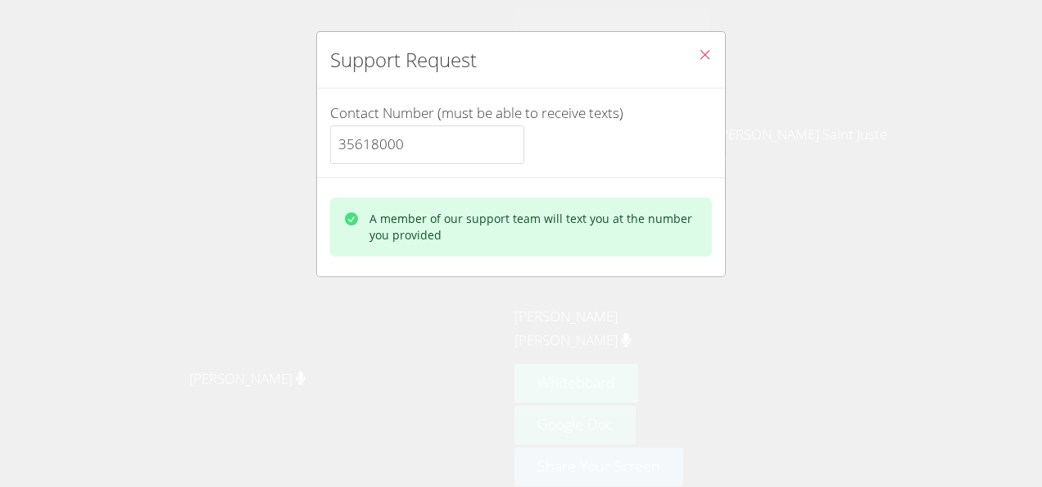
click at [702, 41] on button "Close" at bounding box center [705, 57] width 40 height 50
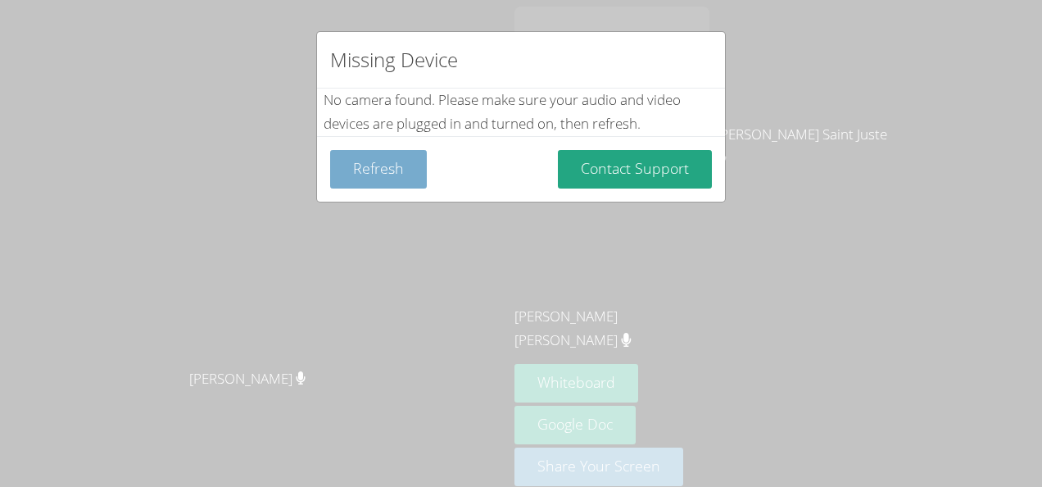
click at [385, 177] on button "Refresh" at bounding box center [378, 169] width 97 height 39
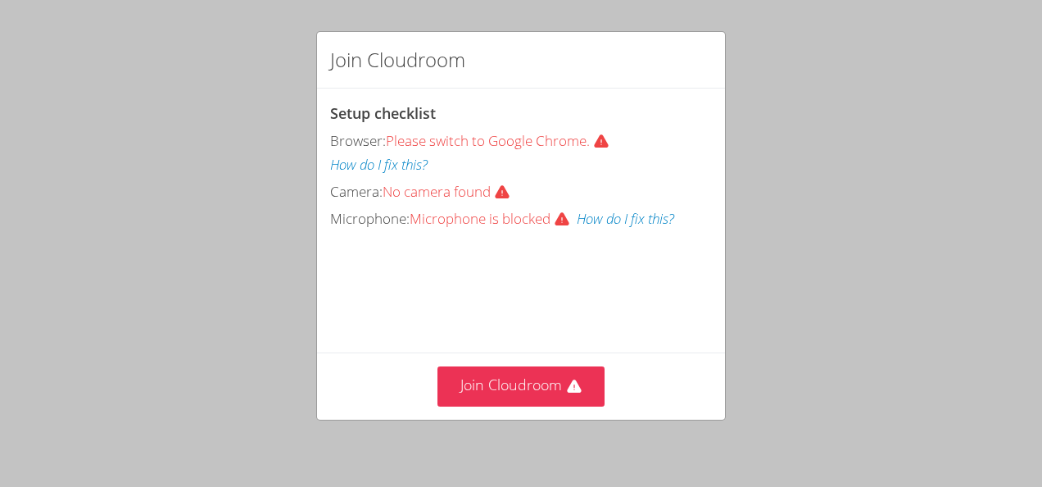
click at [397, 169] on button "How do I fix this?" at bounding box center [379, 165] width 98 height 24
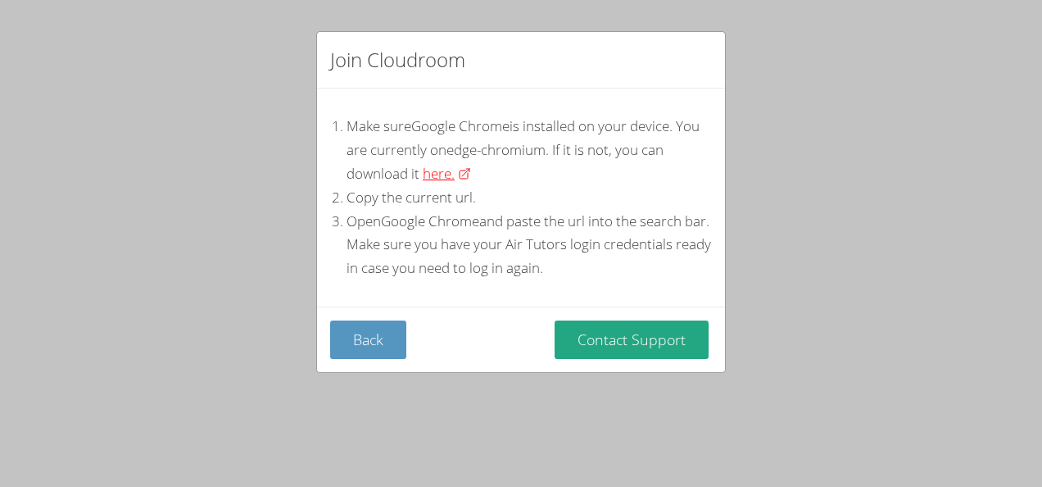
click at [471, 182] on link "here." at bounding box center [447, 174] width 48 height 24
